Goal: Task Accomplishment & Management: Manage account settings

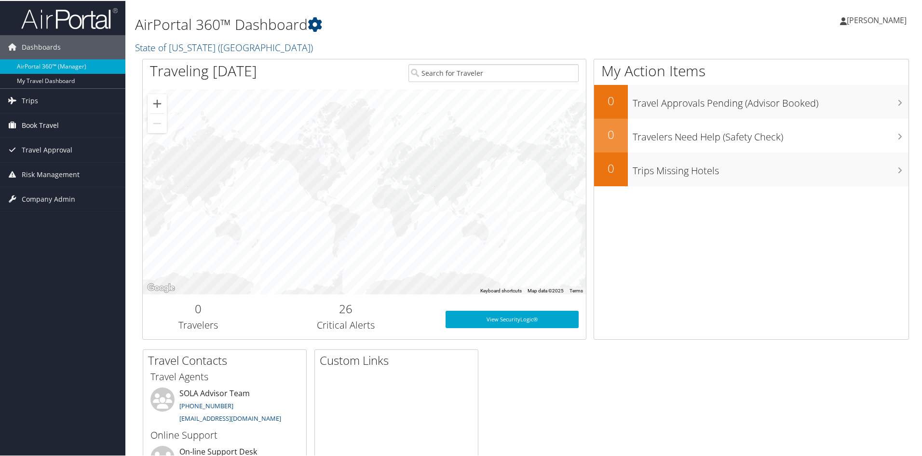
click at [28, 125] on span "Book Travel" at bounding box center [40, 124] width 37 height 24
click at [33, 154] on link "Book/Manage Online Trips" at bounding box center [62, 158] width 125 height 14
click at [53, 161] on link "Book/Manage Online Trips" at bounding box center [62, 158] width 125 height 14
click at [50, 155] on link "Book/Manage Online Trips" at bounding box center [62, 158] width 125 height 14
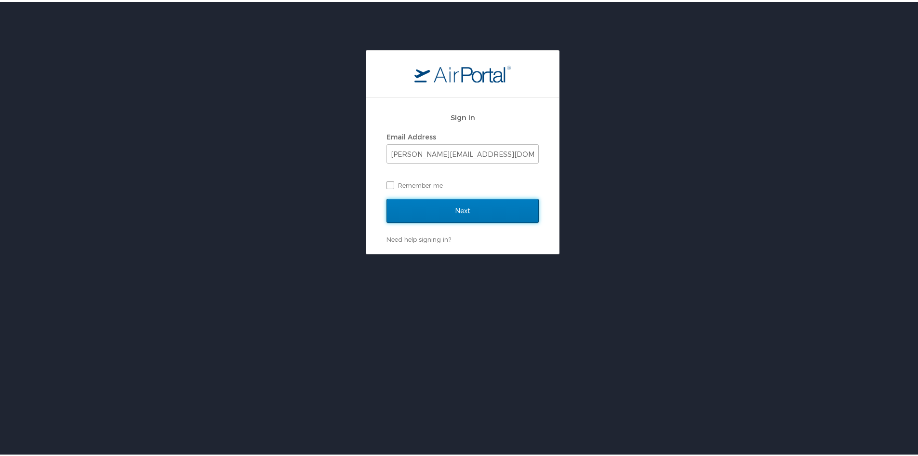
click at [442, 208] on input "Next" at bounding box center [463, 209] width 152 height 24
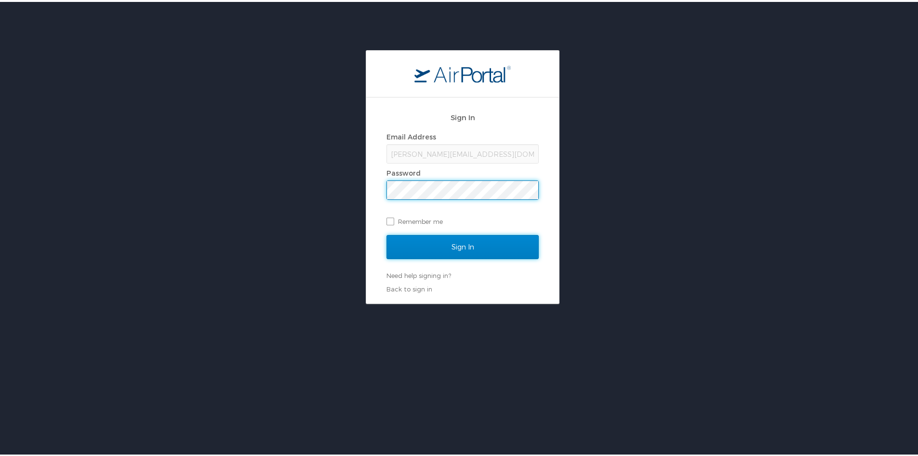
click at [451, 244] on input "Sign In" at bounding box center [463, 245] width 152 height 24
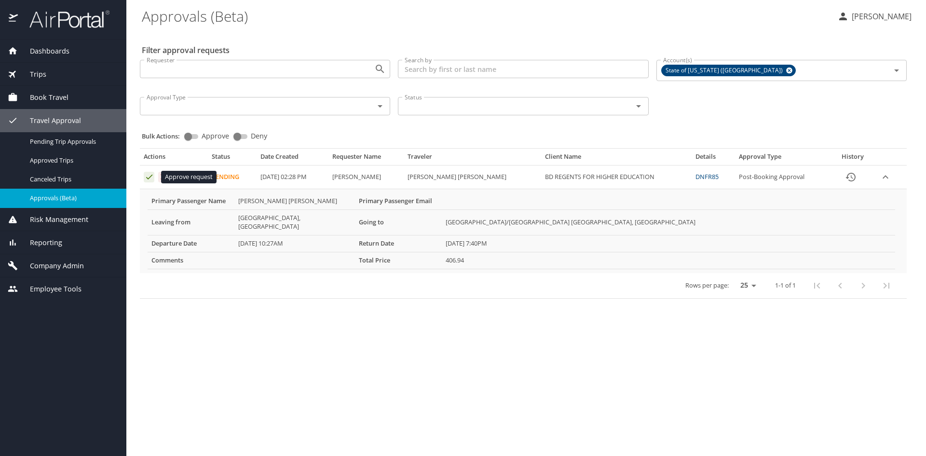
click at [148, 179] on icon "Approval table" at bounding box center [149, 176] width 9 height 9
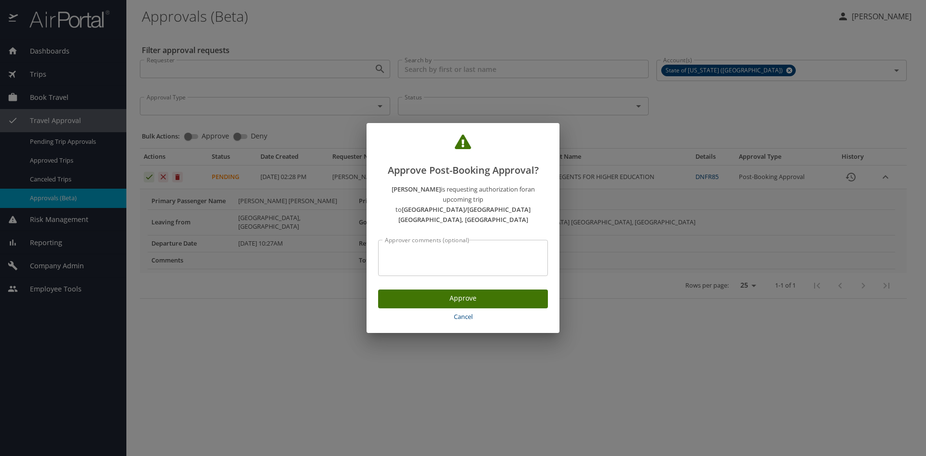
click at [456, 292] on span "Approve" at bounding box center [463, 298] width 154 height 12
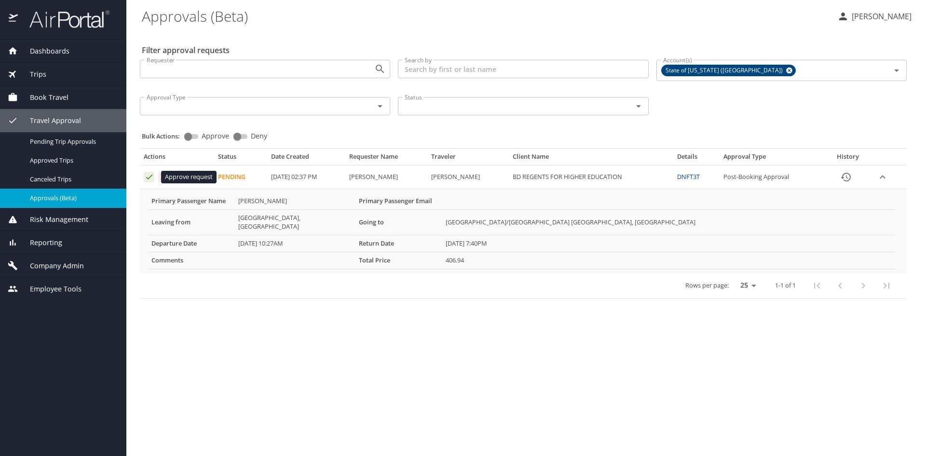
click at [148, 178] on icon "Approval table" at bounding box center [149, 176] width 9 height 9
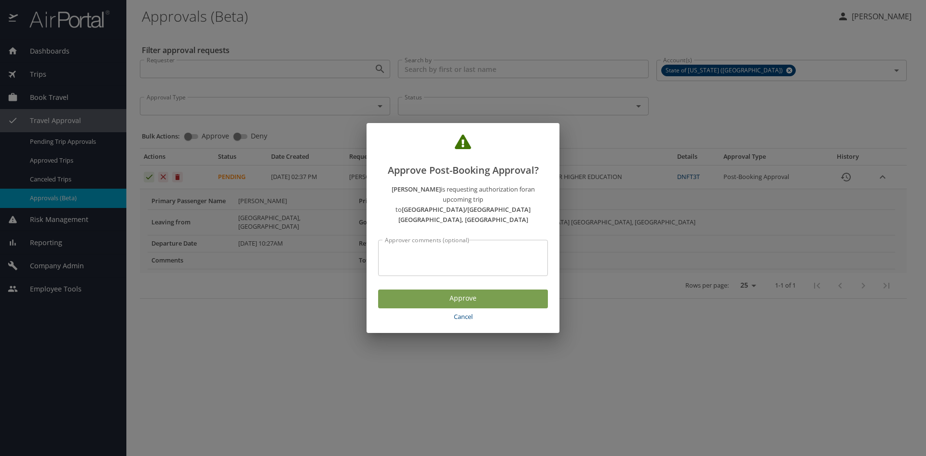
click at [410, 292] on span "Approve" at bounding box center [463, 298] width 154 height 12
